Goal: Information Seeking & Learning: Learn about a topic

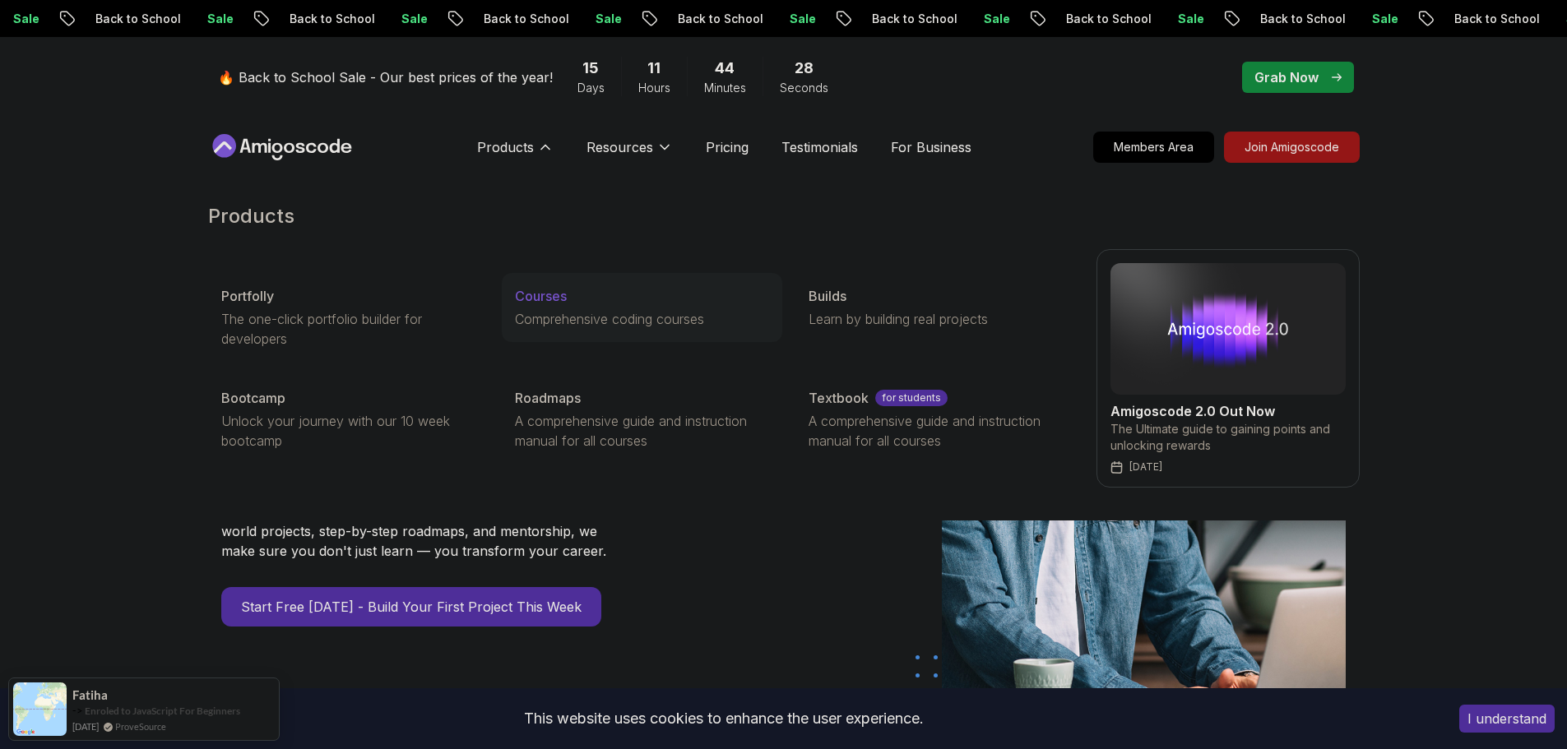
click at [581, 291] on div "Courses" at bounding box center [642, 296] width 254 height 20
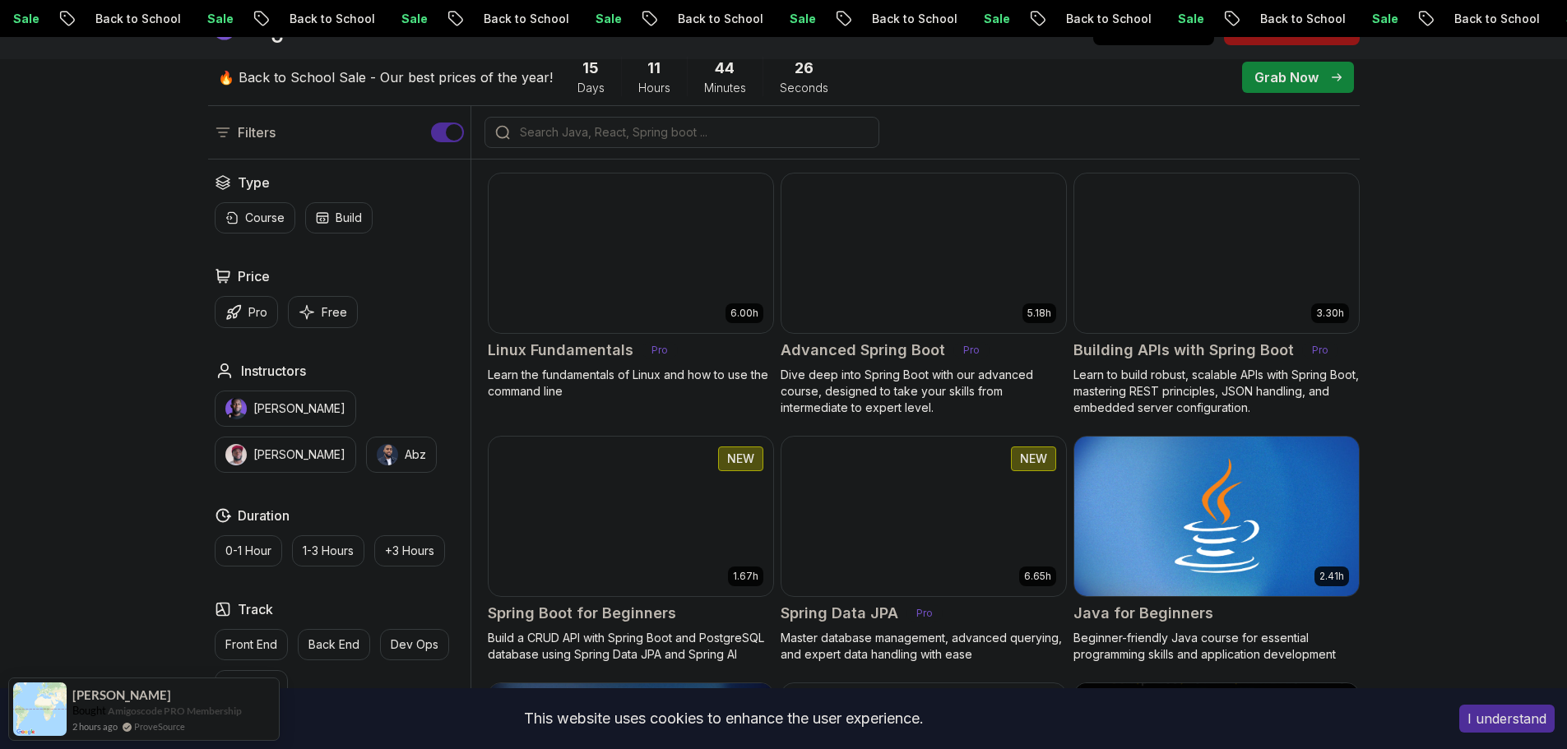
scroll to position [411, 0]
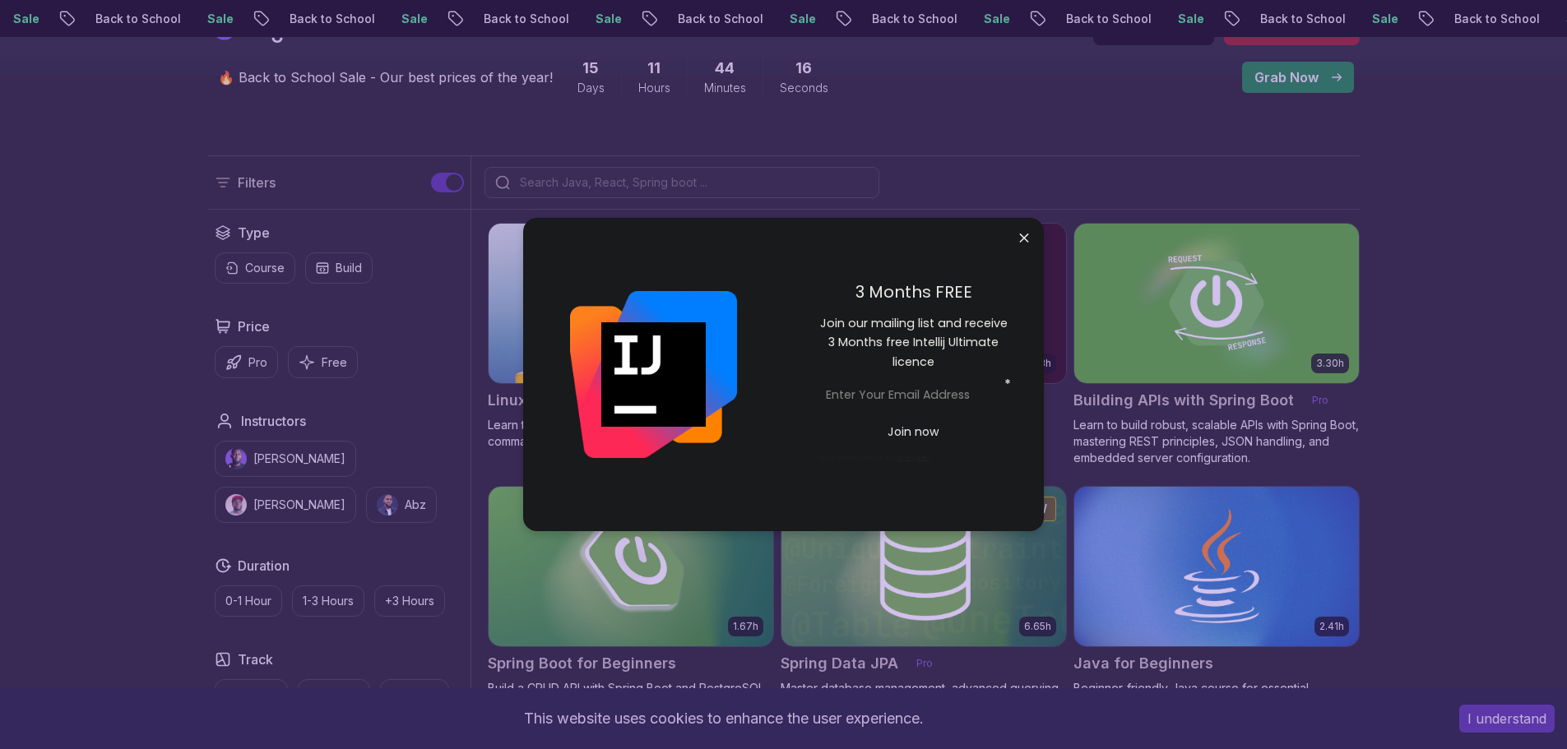
click at [600, 183] on input "search" at bounding box center [693, 182] width 352 height 16
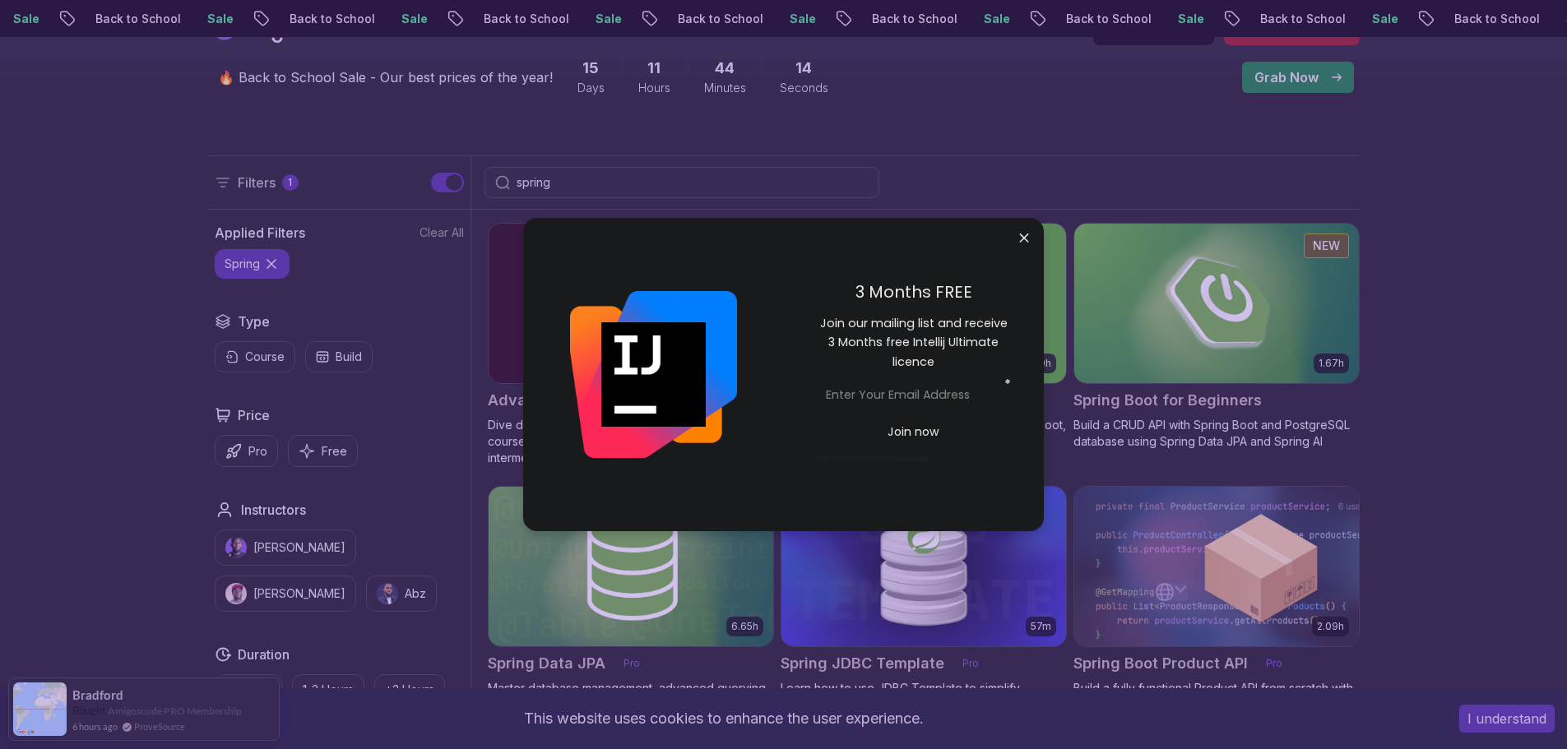
type input "spring"
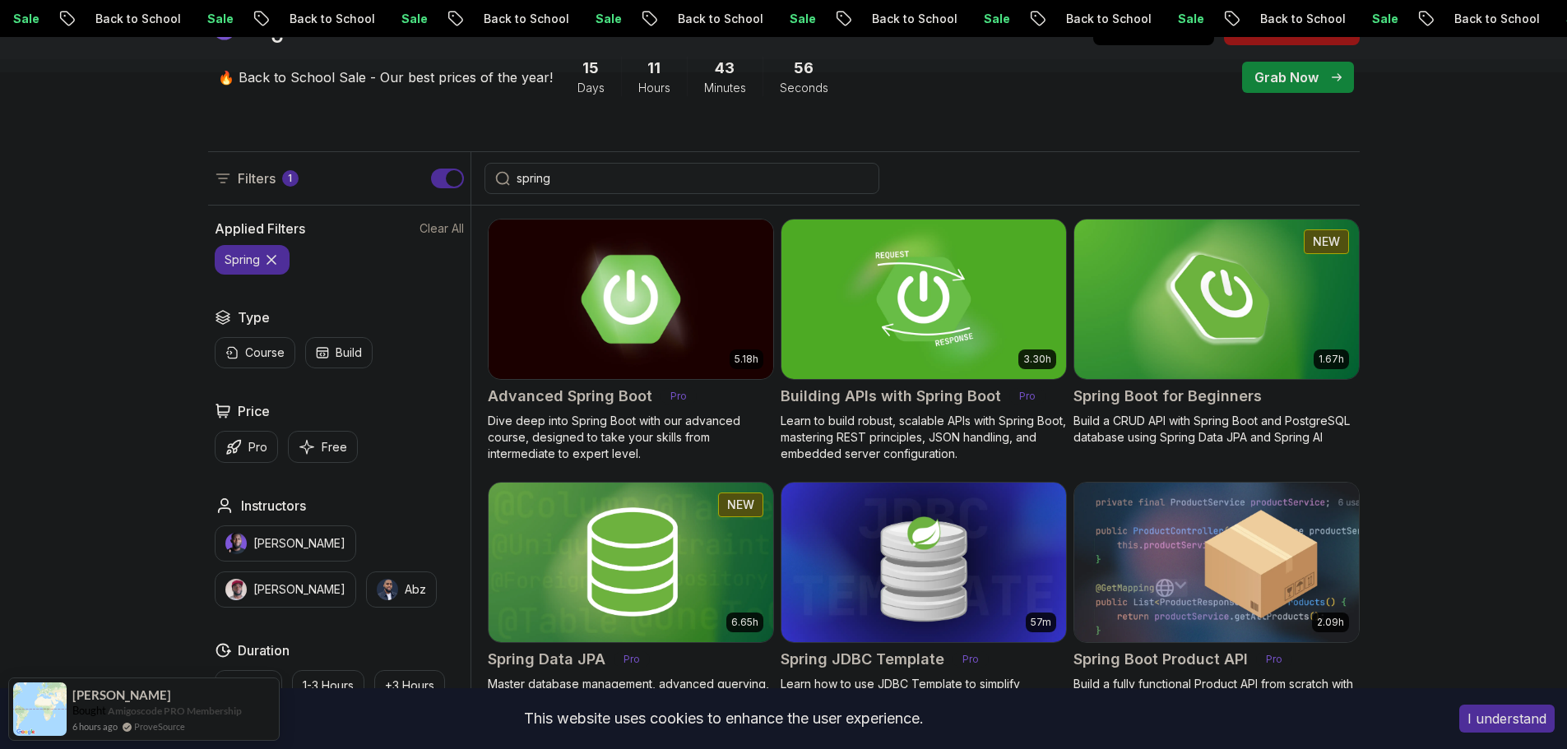
scroll to position [329, 0]
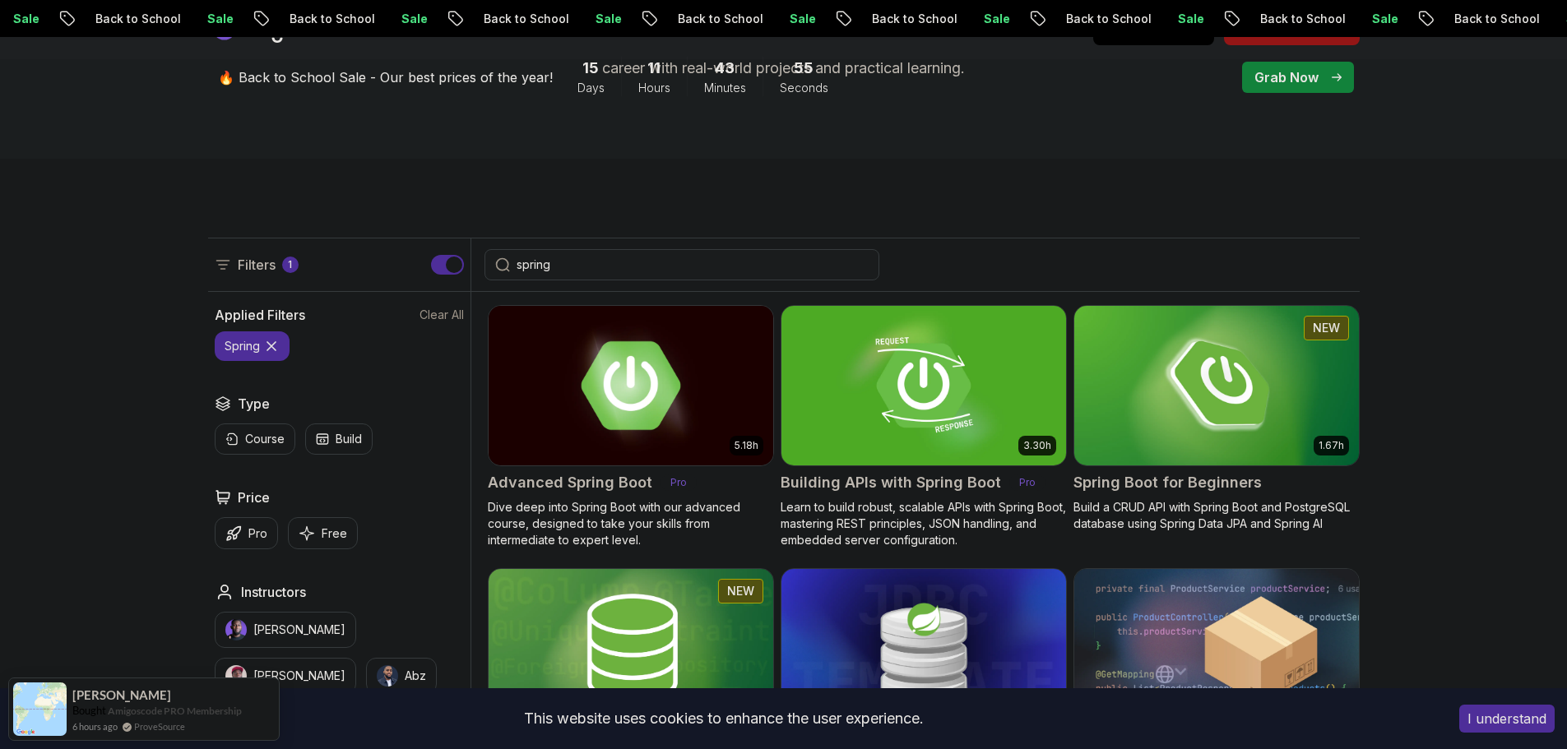
click at [625, 482] on h2 "Advanced Spring Boot" at bounding box center [570, 482] width 164 height 23
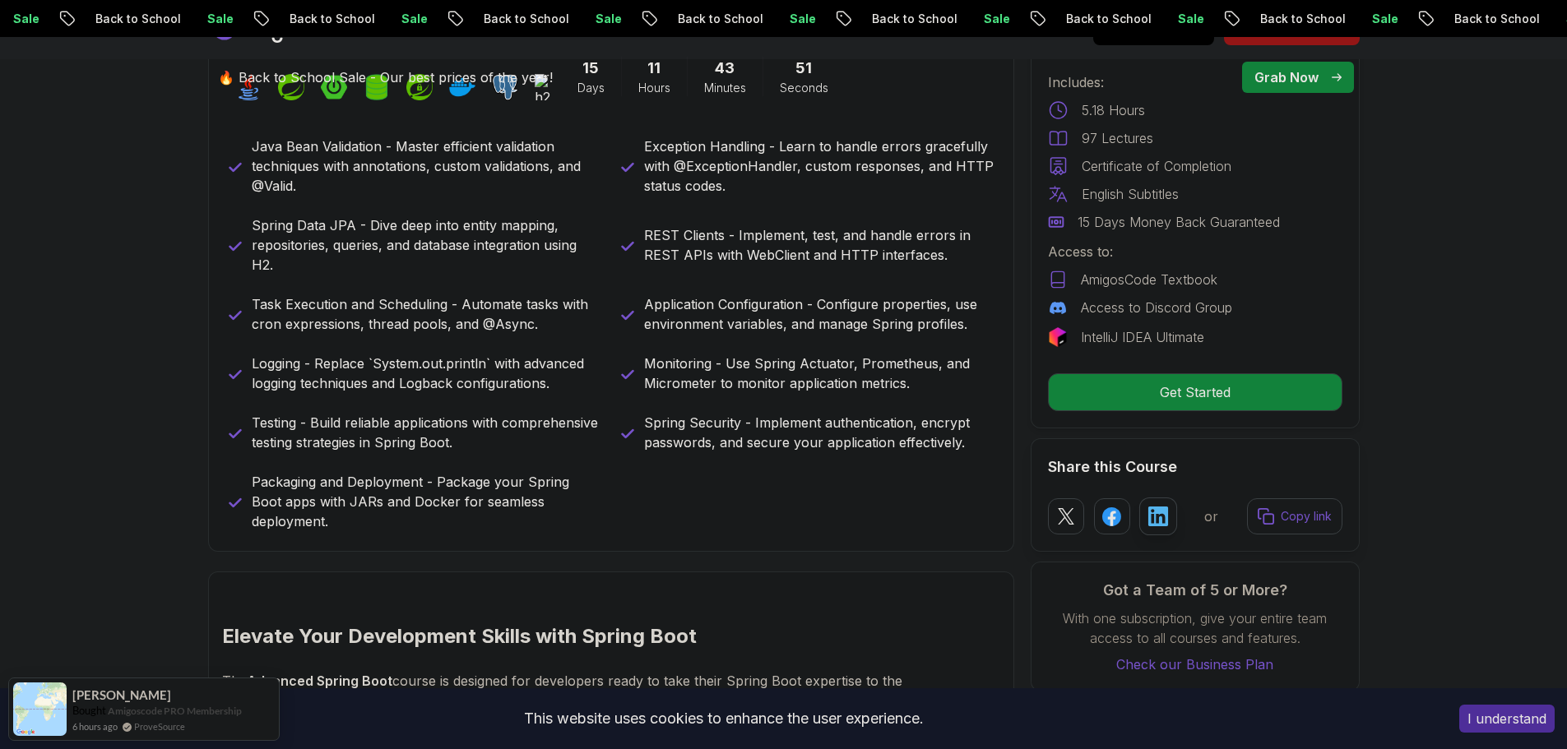
scroll to position [822, 0]
drag, startPoint x: 466, startPoint y: 303, endPoint x: 582, endPoint y: 324, distance: 118.7
click at [582, 324] on p "Task Execution and Scheduling - Automate tasks with cron expressions, thread po…" at bounding box center [427, 313] width 350 height 39
click at [582, 325] on p "Task Execution and Scheduling - Automate tasks with cron expressions, thread po…" at bounding box center [427, 313] width 350 height 39
drag, startPoint x: 734, startPoint y: 423, endPoint x: 864, endPoint y: 439, distance: 131.8
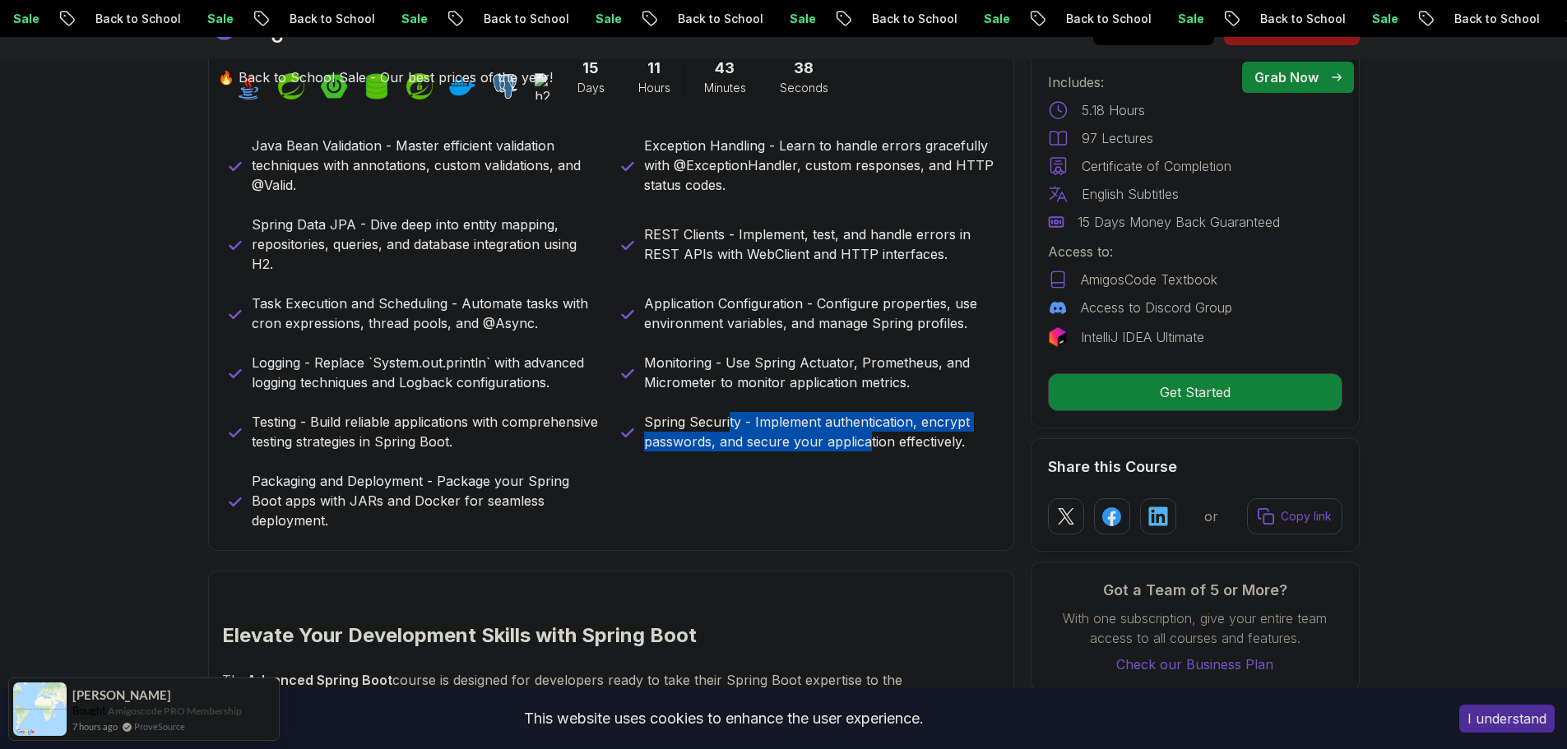
click at [864, 439] on p "Spring Security - Implement authentication, encrypt passwords, and secure your …" at bounding box center [819, 431] width 350 height 39
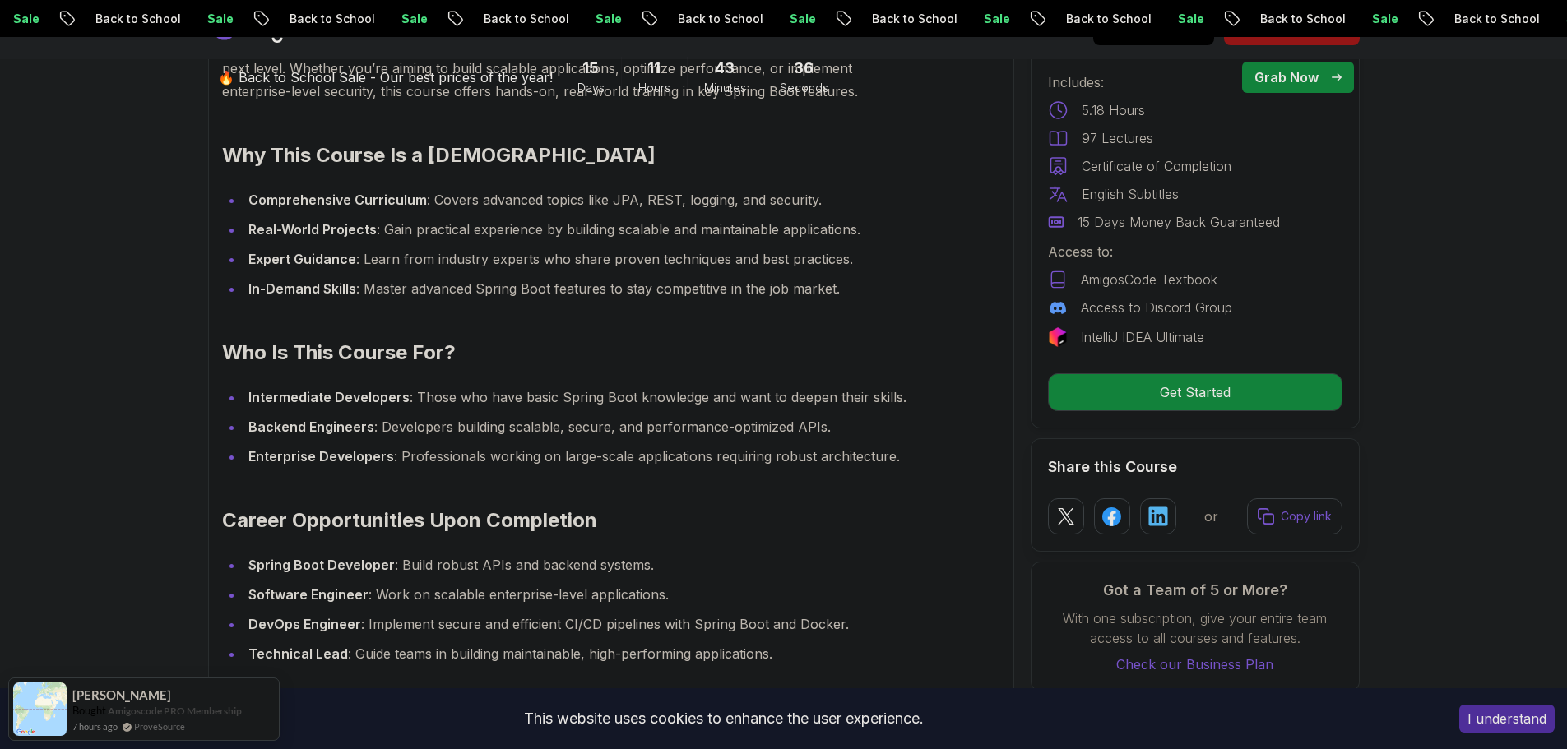
scroll to position [1480, 0]
